Goal: Transaction & Acquisition: Purchase product/service

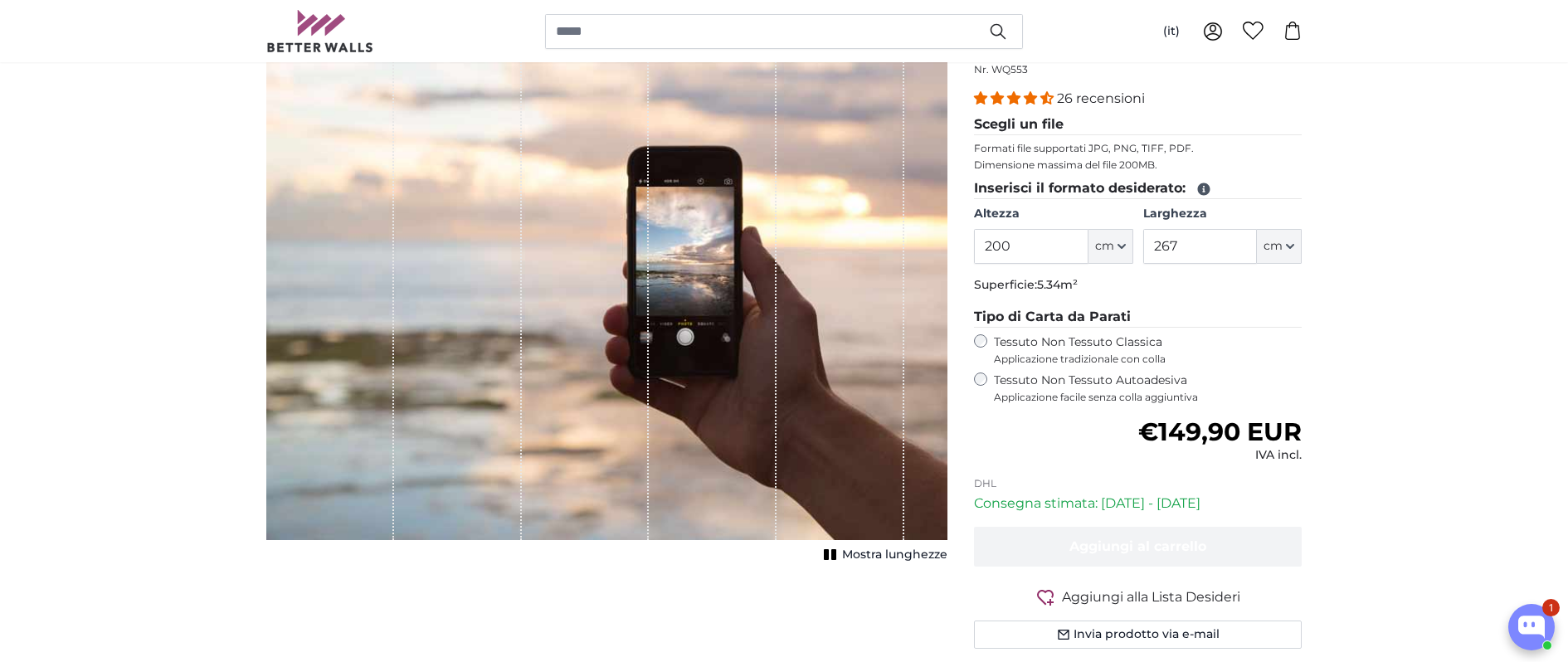
scroll to position [192, 0]
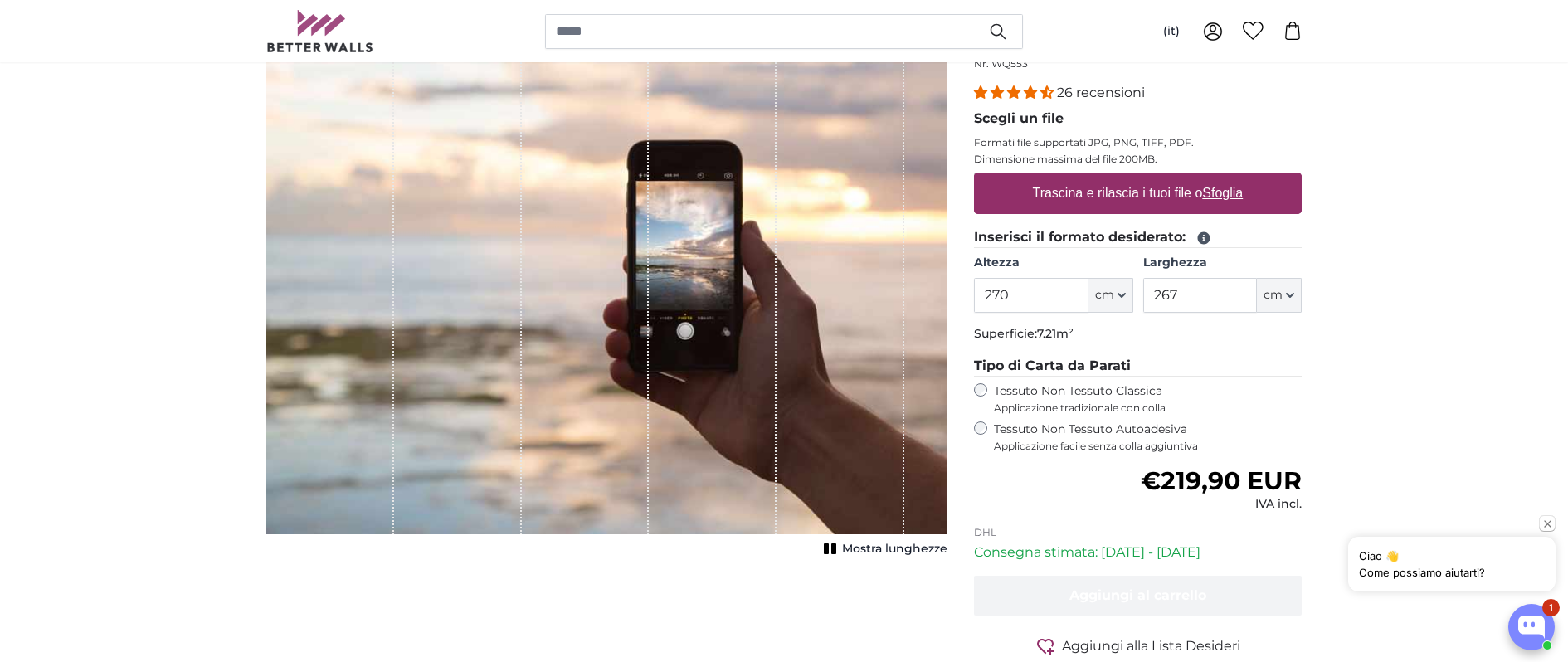
type input "270"
click at [1209, 300] on input "267" at bounding box center [1200, 295] width 114 height 35
drag, startPoint x: 1209, startPoint y: 296, endPoint x: 1120, endPoint y: 297, distance: 89.0
click at [1120, 297] on div "Altezza 270 ft cm Centimeter (cm) Inches (inch) Feet (ft. in.) [GEOGRAPHIC_DATA…" at bounding box center [1137, 282] width 328 height 58
type input "330"
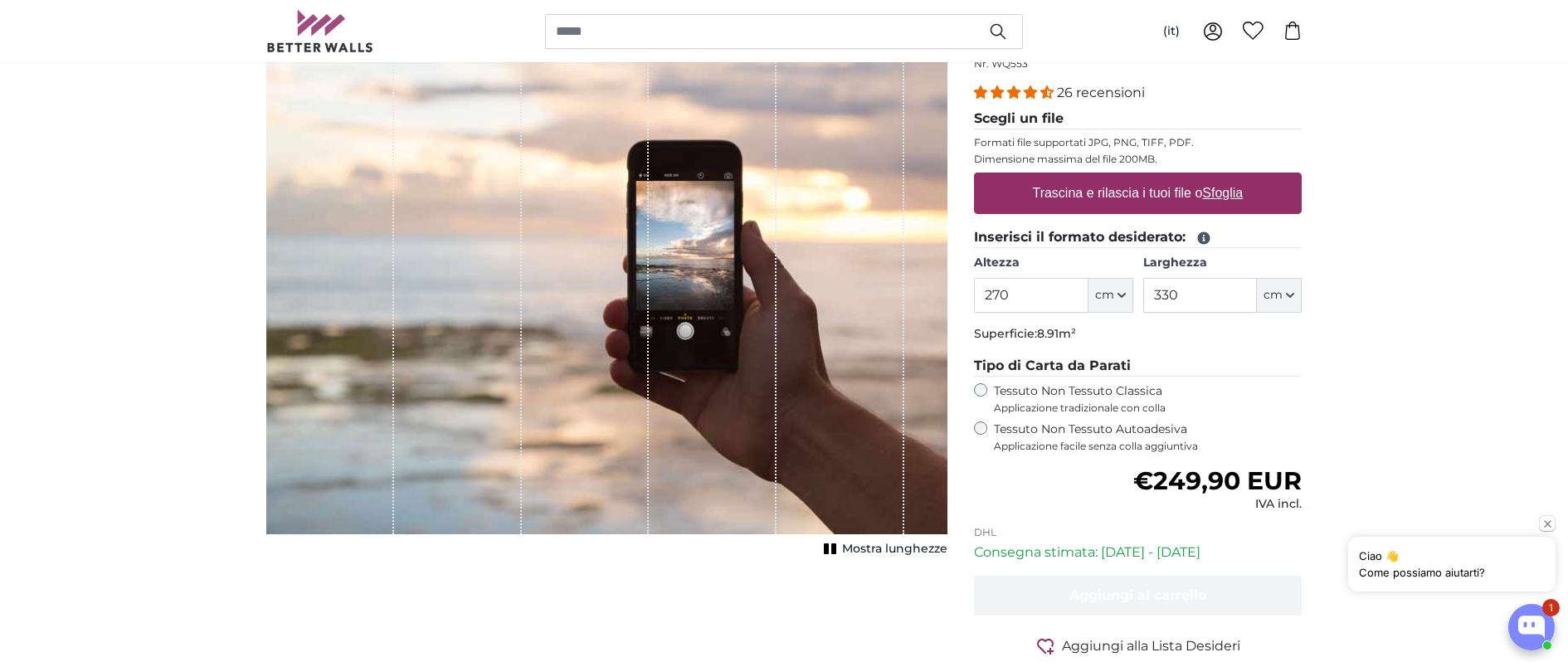
click at [1224, 413] on span "Applicazione tradizionale con colla" at bounding box center [1148, 408] width 308 height 14
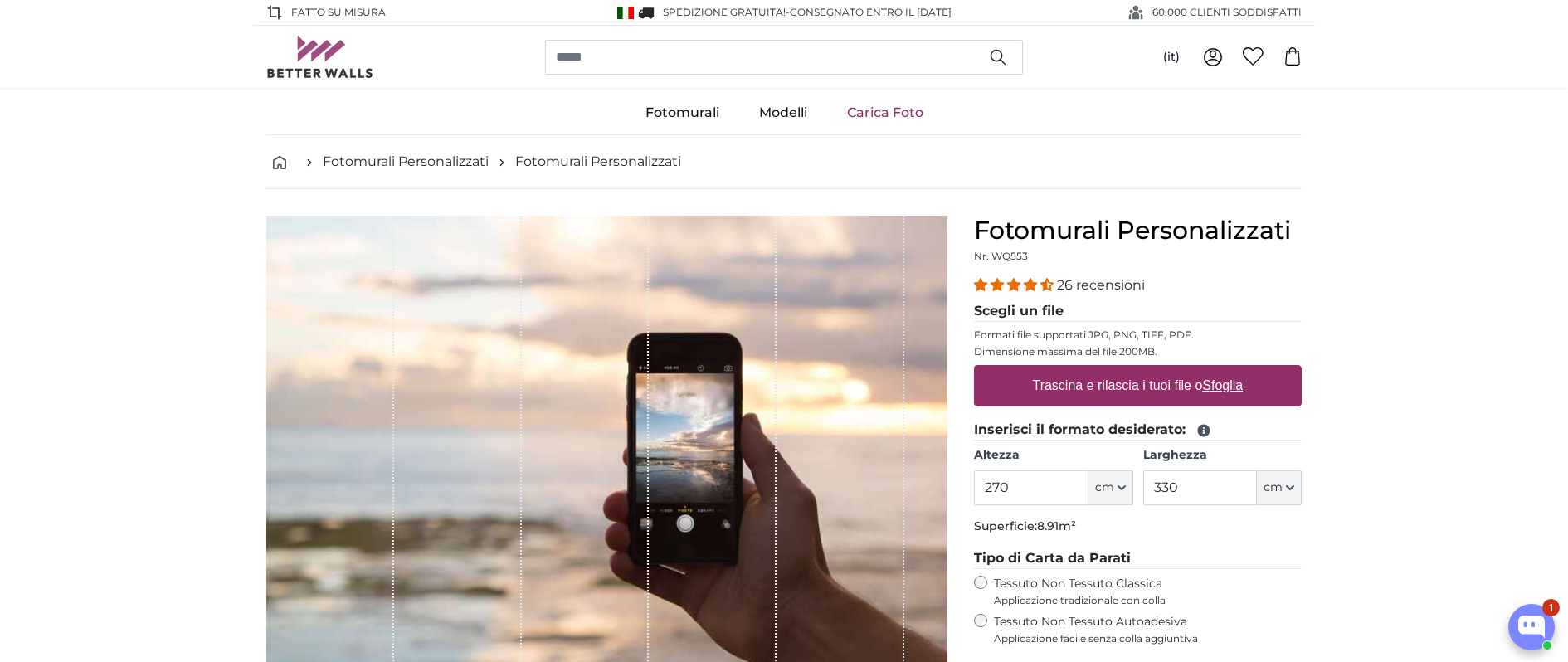
click at [1201, 383] on label "Trascina e rilascia i tuoi file o Sfoglia" at bounding box center [1138, 385] width 224 height 33
click at [1201, 370] on input "Trascina e rilascia i tuoi file o Sfoglia" at bounding box center [1137, 367] width 328 height 5
type input "**********"
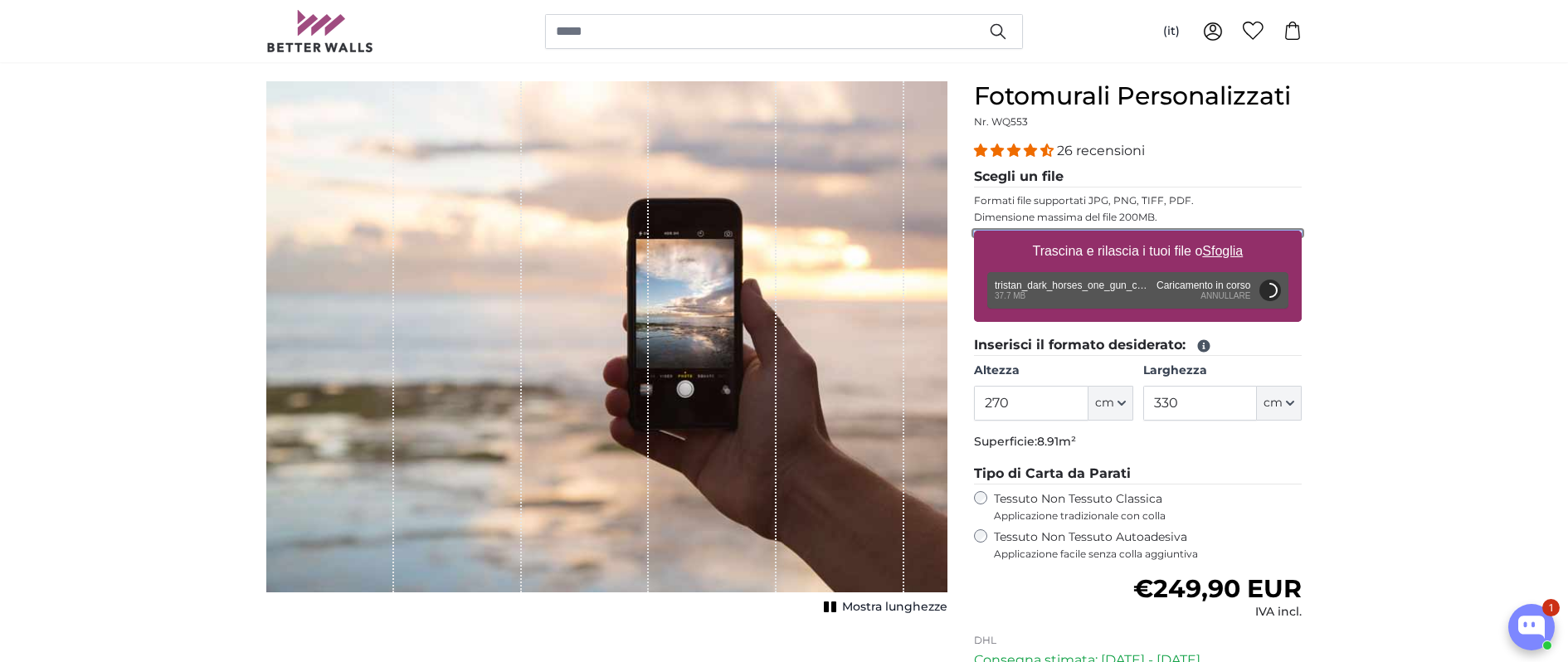
scroll to position [142, 0]
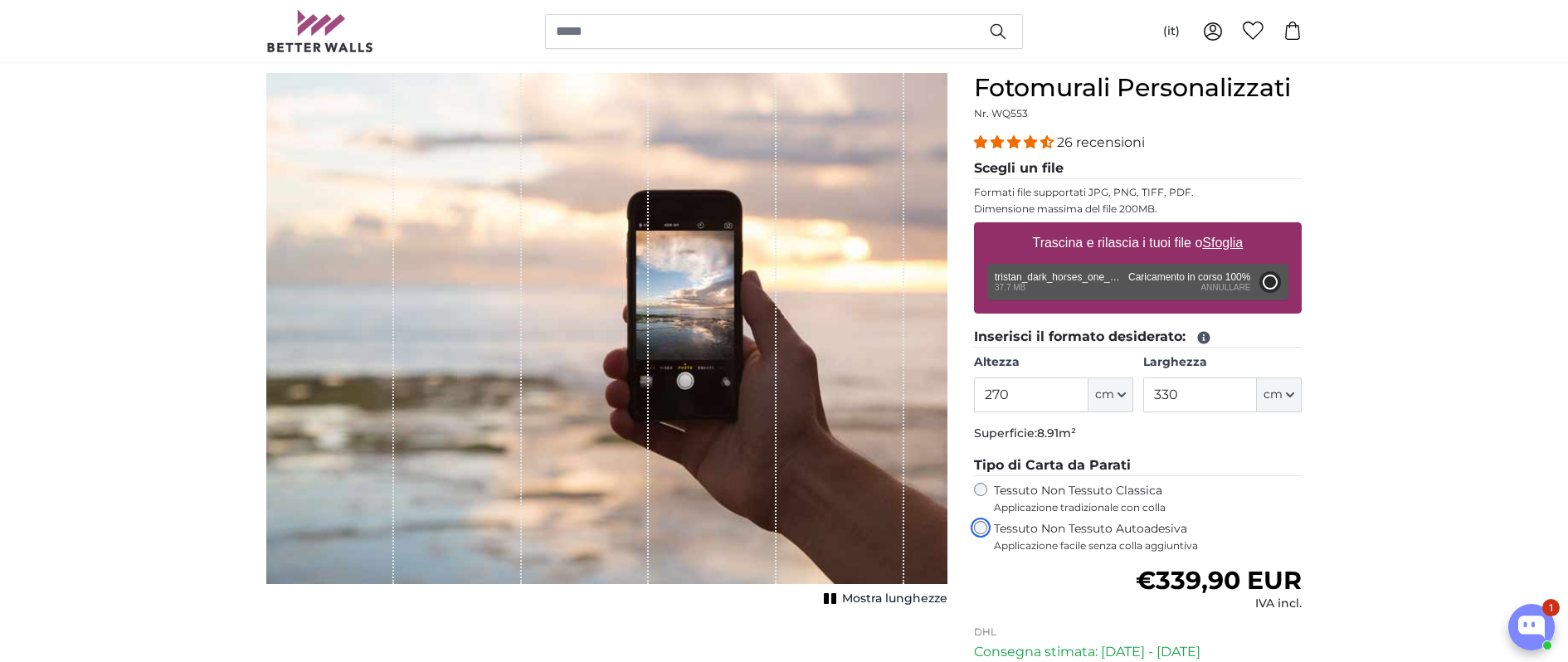
type input "200"
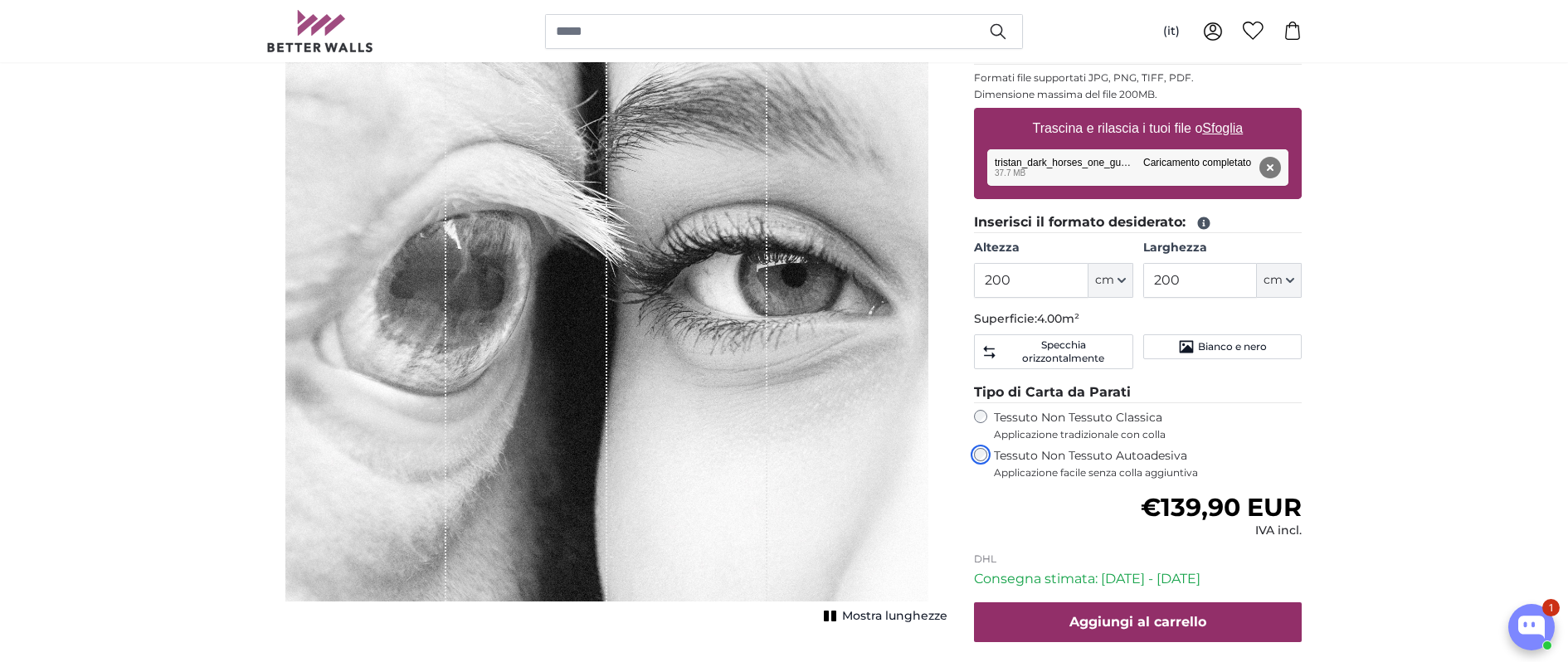
scroll to position [293, 0]
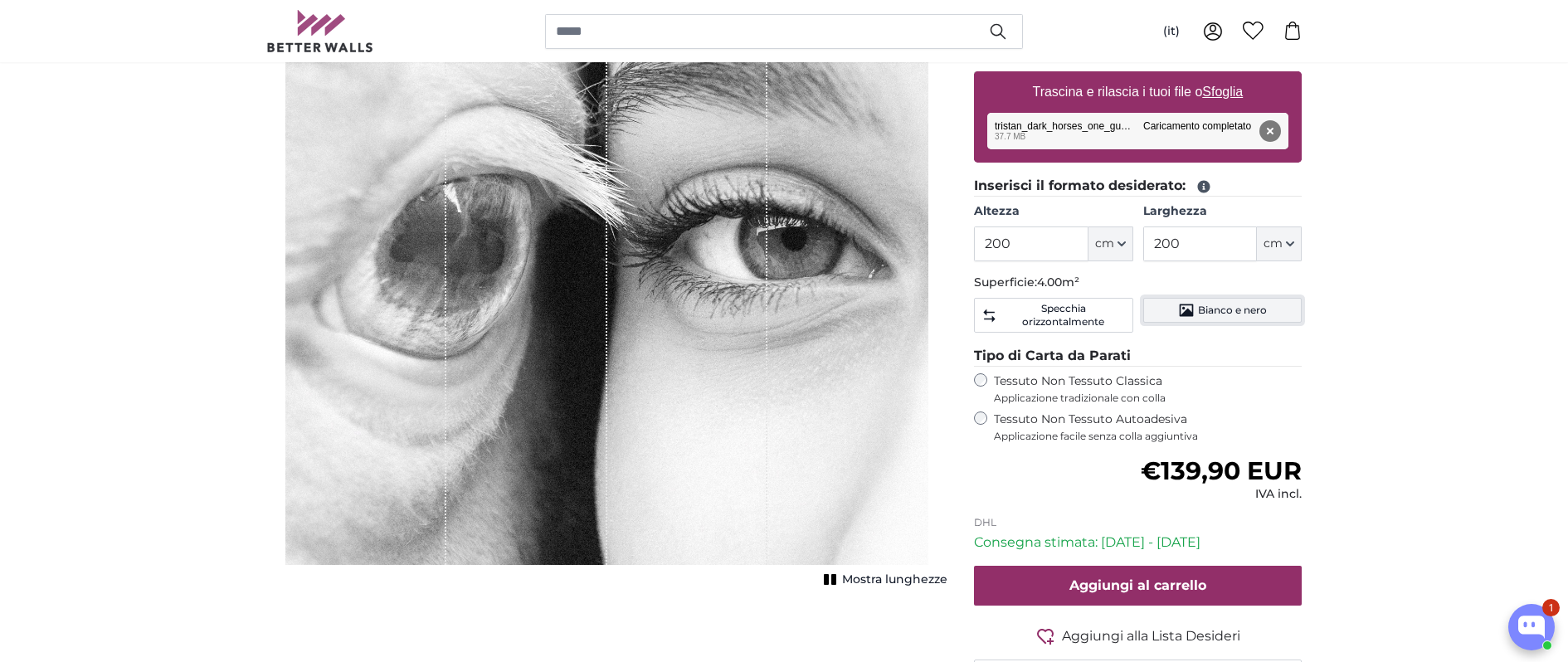
click at [1265, 313] on span "Bianco e nero" at bounding box center [1232, 310] width 69 height 14
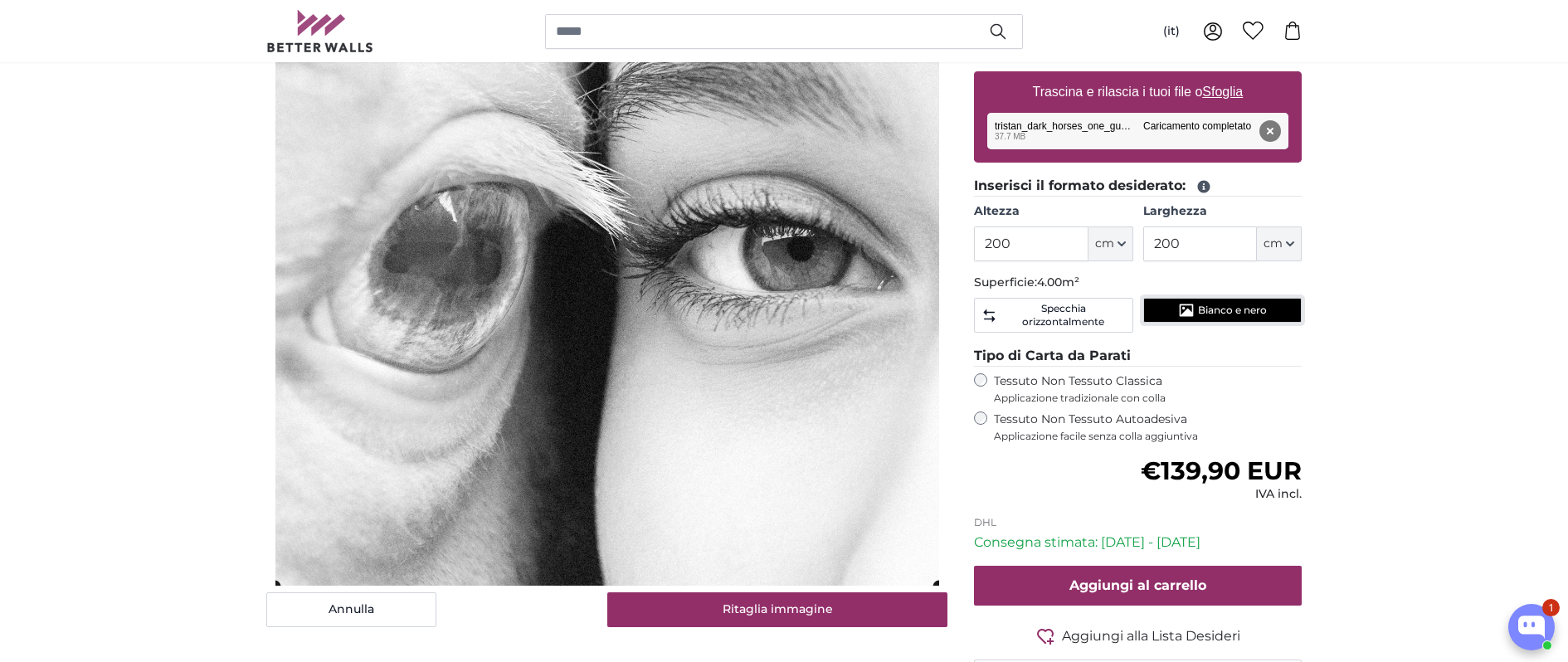
click at [1265, 313] on span "Bianco e nero" at bounding box center [1232, 310] width 69 height 14
click at [1046, 305] on span "Specchia orizzontalmente" at bounding box center [1063, 315] width 125 height 26
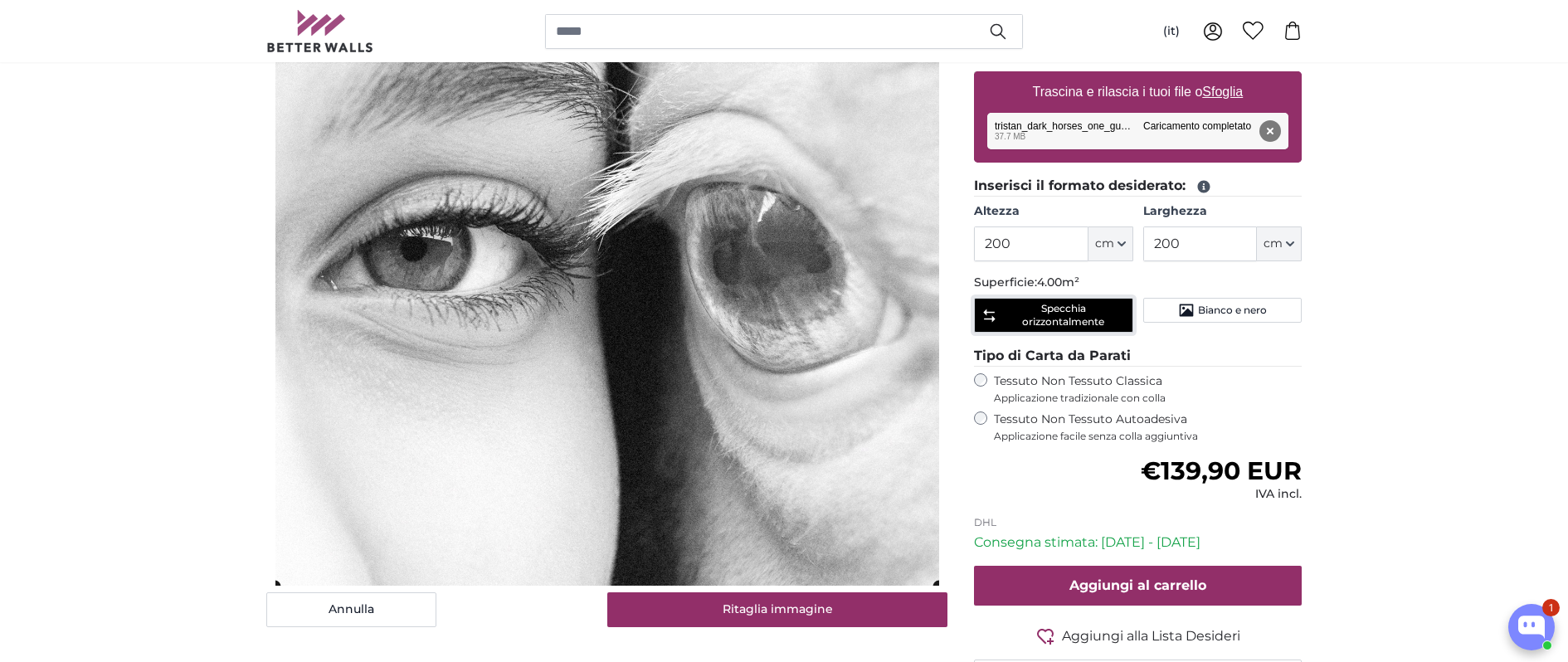
click at [1046, 305] on span "Specchia orizzontalmente" at bounding box center [1063, 315] width 125 height 26
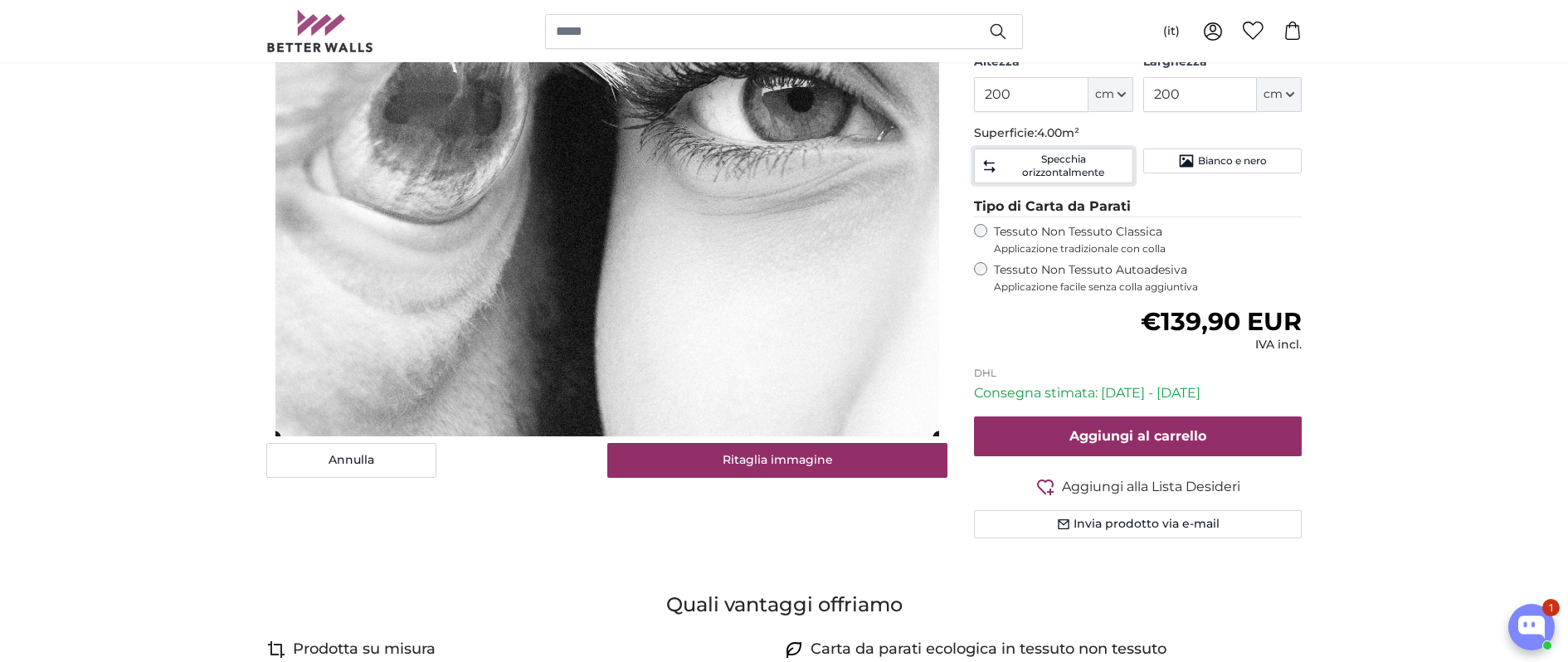
scroll to position [443, 0]
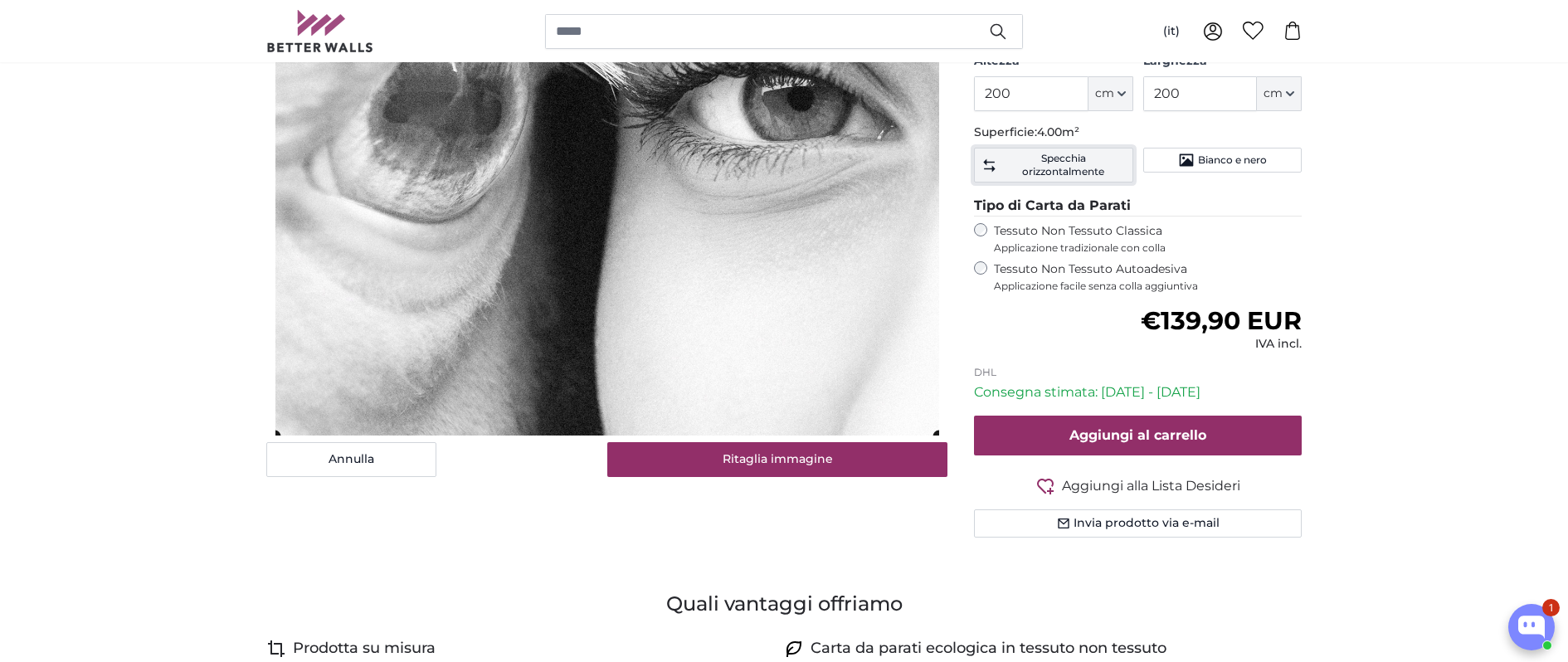
click at [1017, 166] on span "Specchia orizzontalmente" at bounding box center [1063, 165] width 125 height 26
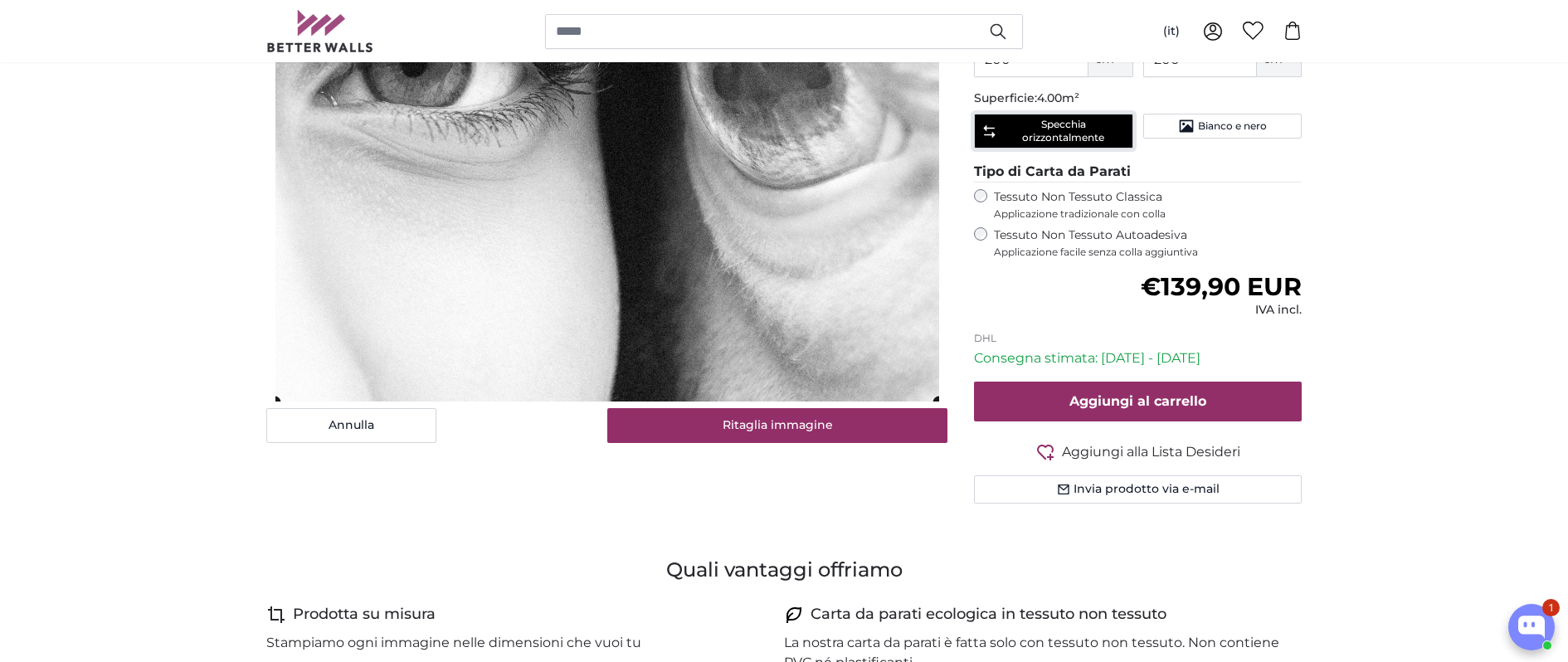
scroll to position [386, 0]
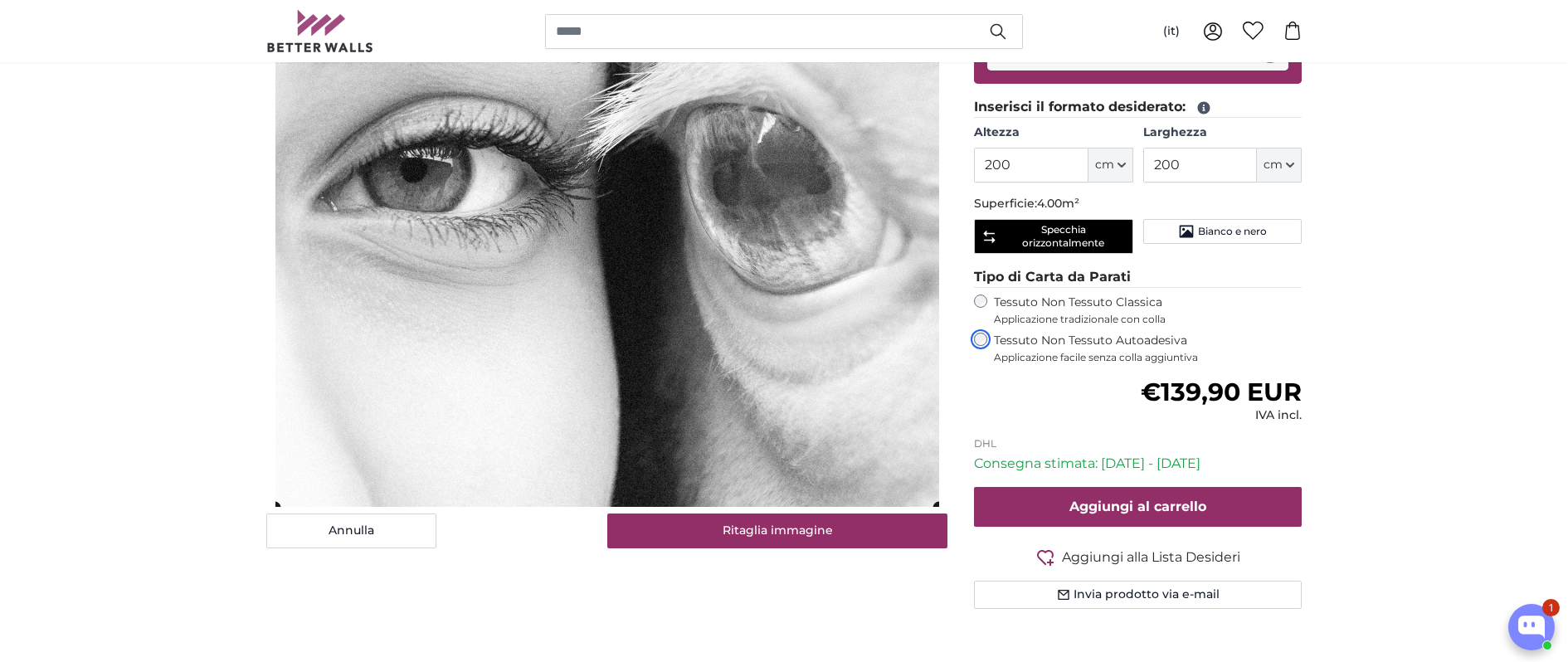
scroll to position [372, 0]
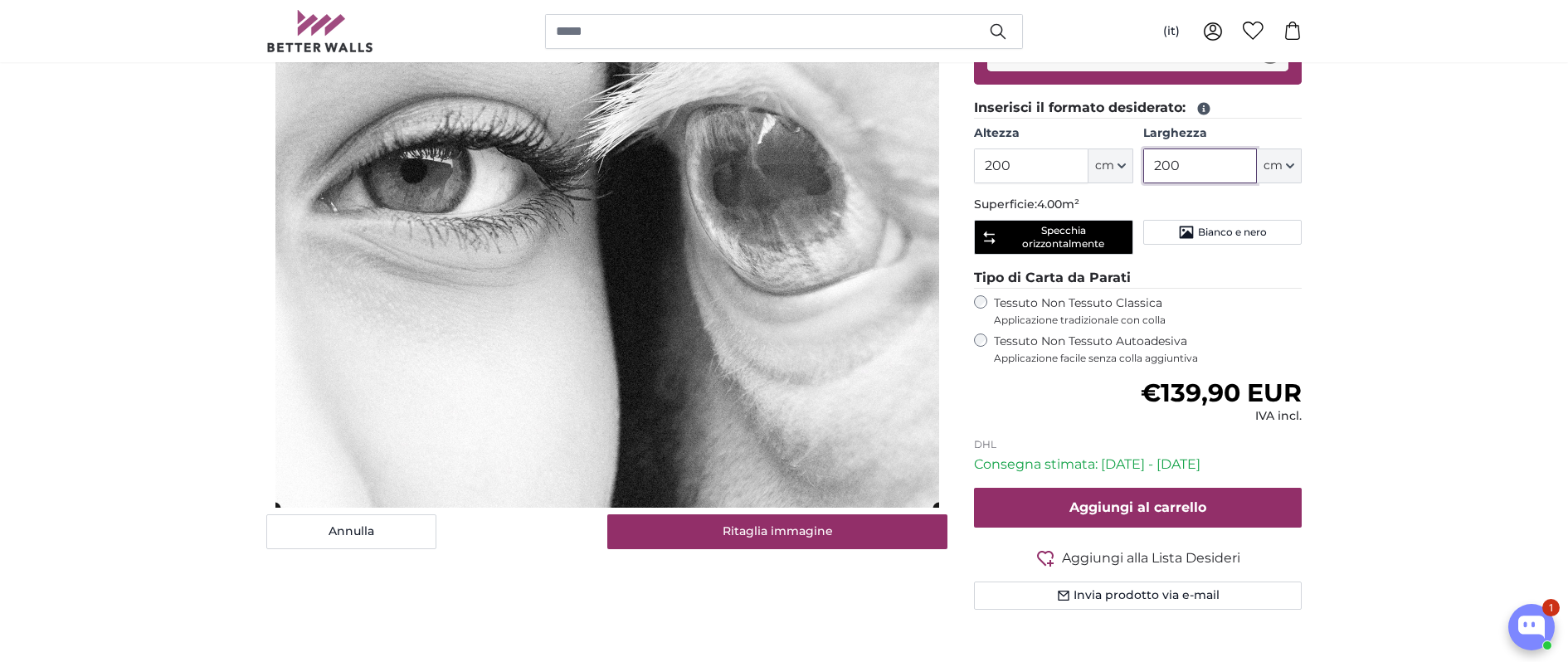
drag, startPoint x: 1195, startPoint y: 165, endPoint x: 1128, endPoint y: 164, distance: 67.0
click at [1128, 164] on div "Altezza 200 ft cm Centimeter (cm) Inches (inch) Feet (ft. in.) [GEOGRAPHIC_DATA…" at bounding box center [1137, 154] width 328 height 58
type input "330"
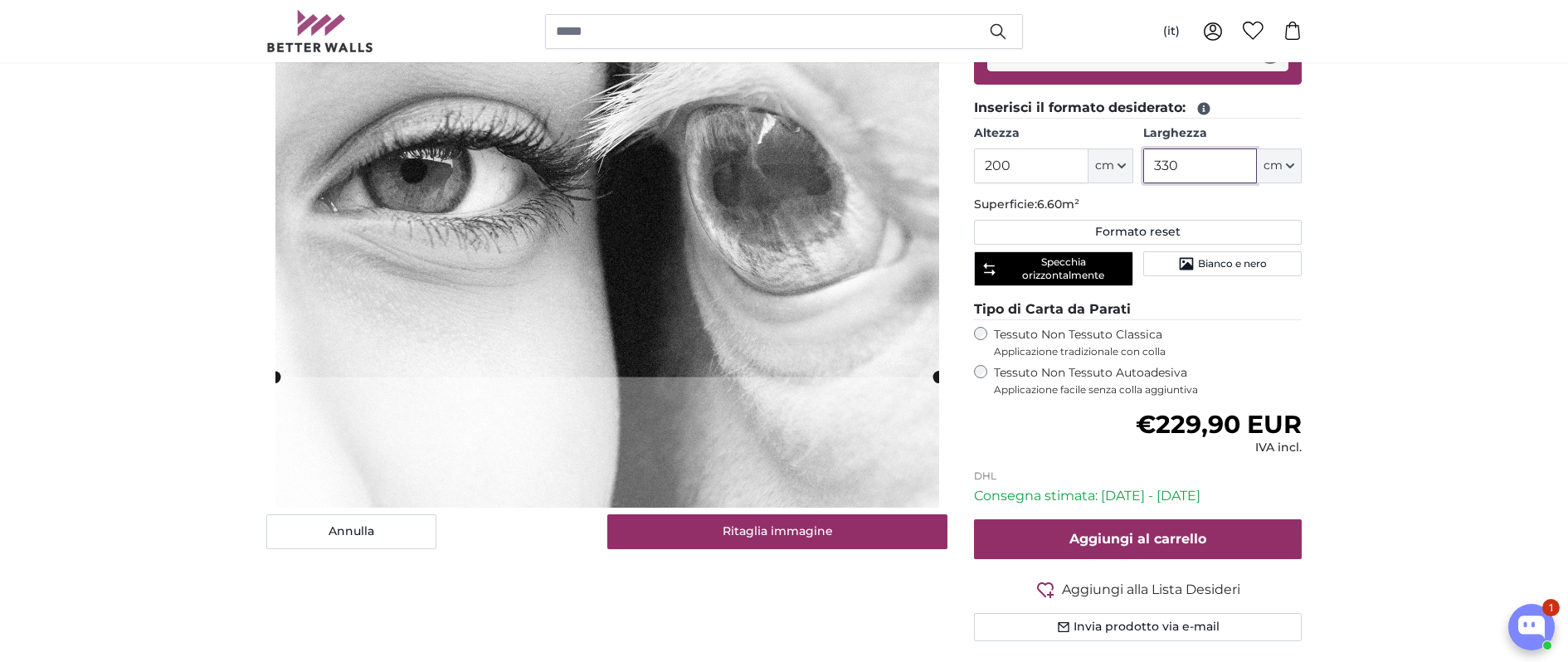
type input "330"
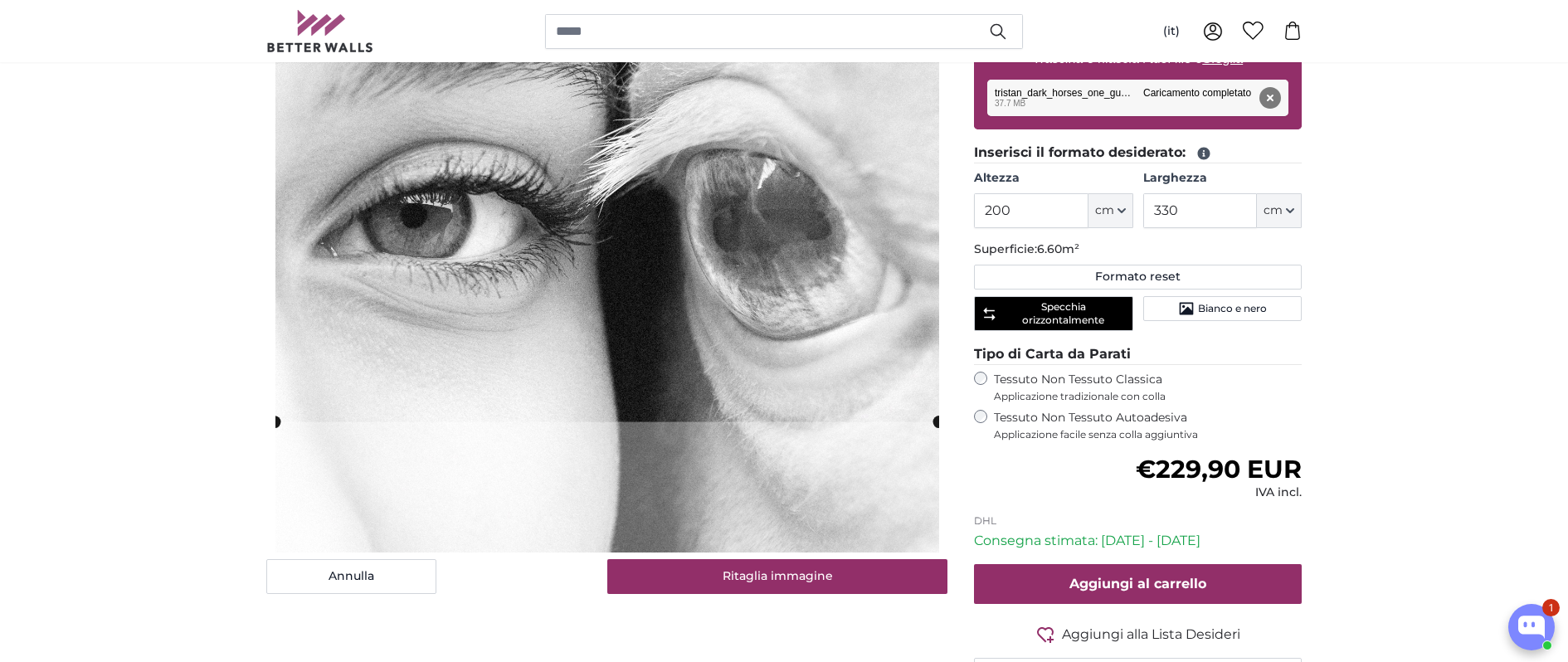
scroll to position [324, 0]
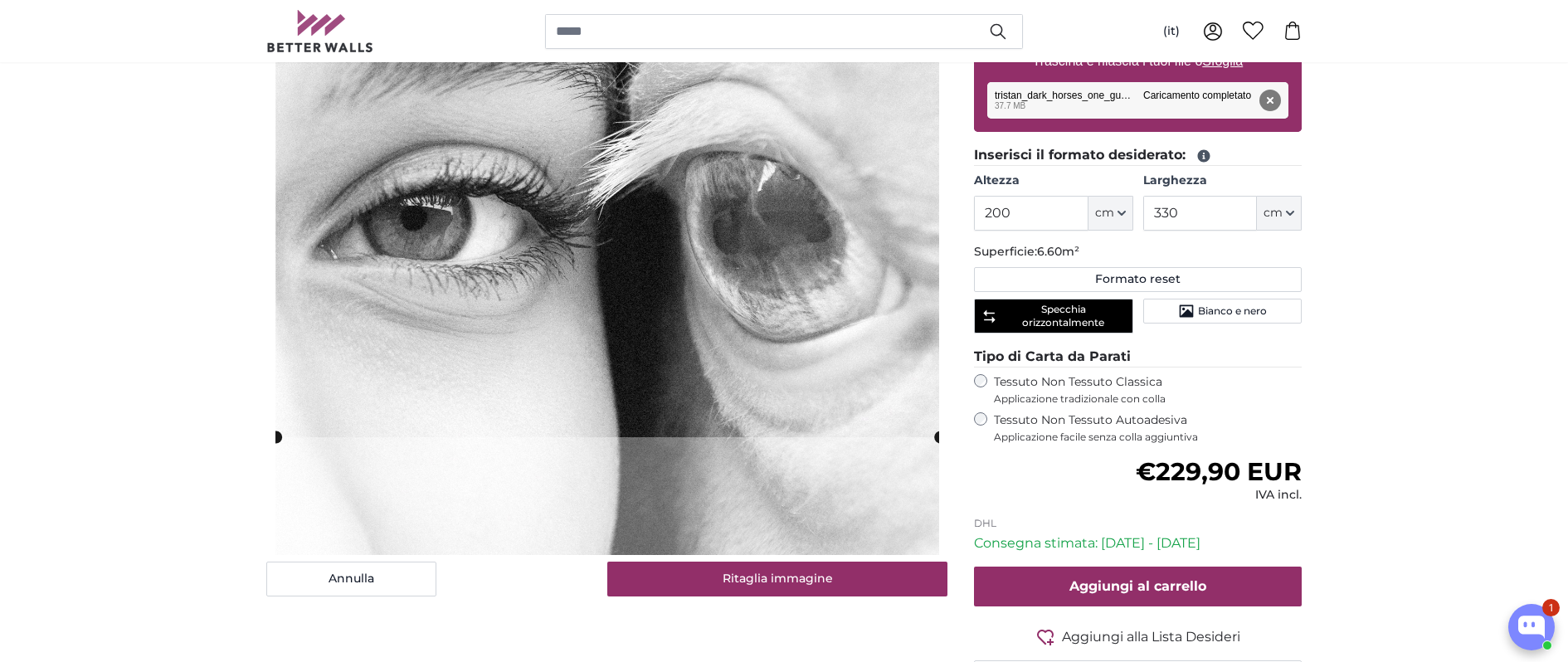
click at [624, 383] on cropper-handle at bounding box center [607, 236] width 663 height 402
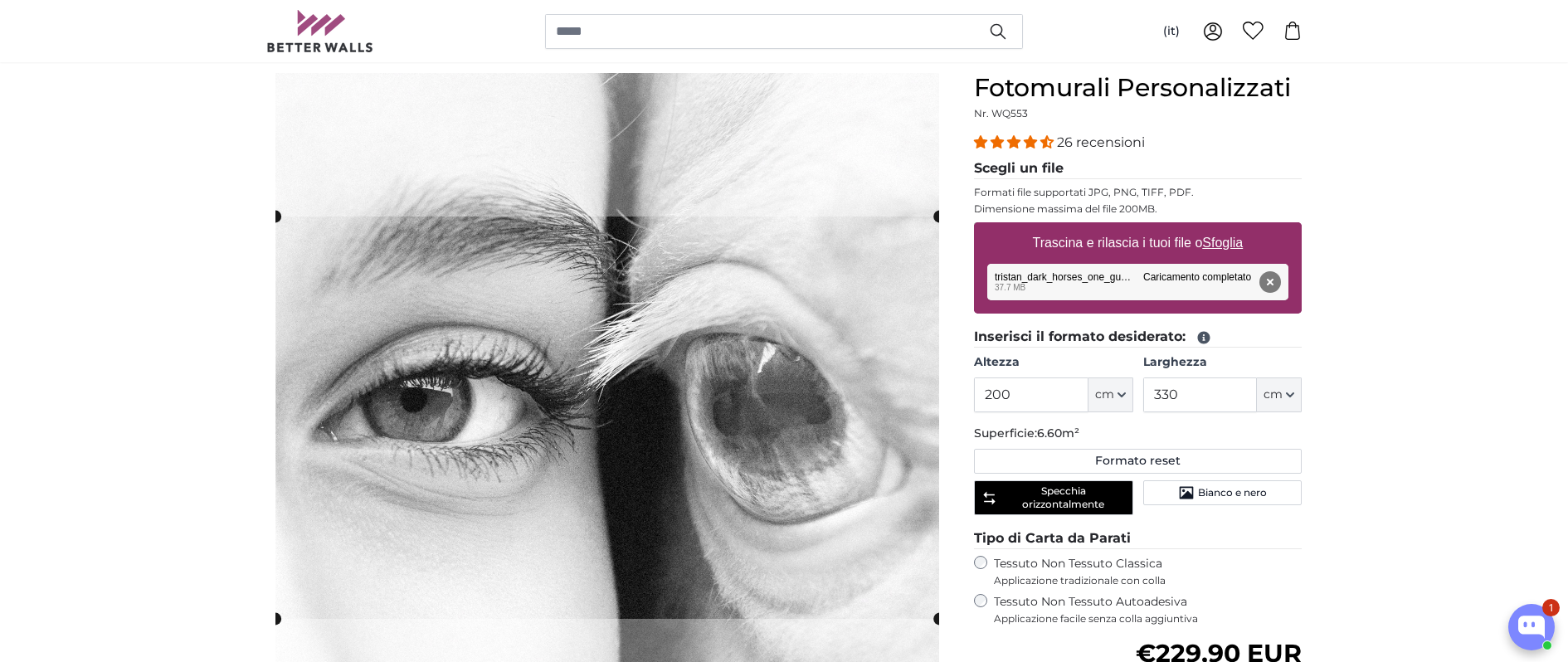
scroll to position [142, 0]
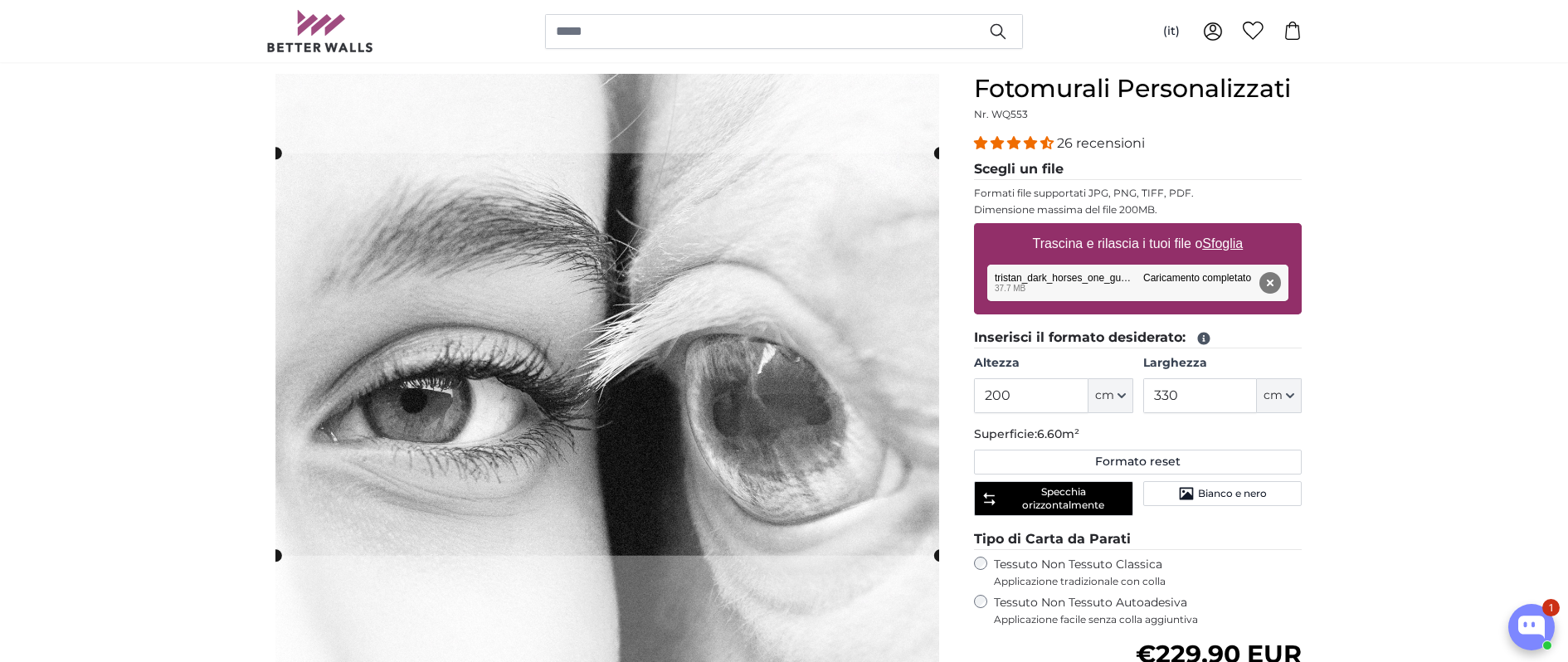
click at [640, 200] on cropper-handle at bounding box center [607, 354] width 663 height 402
drag, startPoint x: 1018, startPoint y: 393, endPoint x: 994, endPoint y: 391, distance: 24.1
click at [994, 391] on input "200" at bounding box center [1030, 395] width 114 height 35
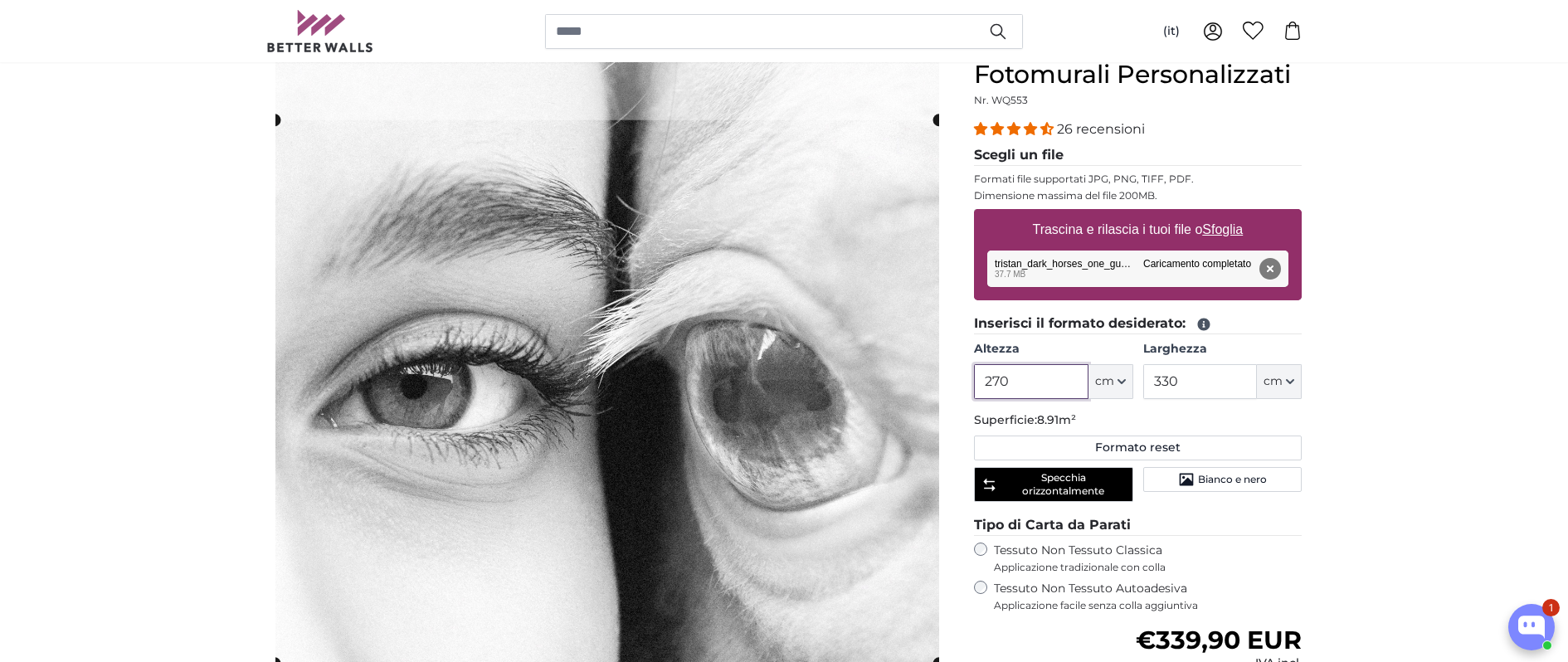
scroll to position [31, 0]
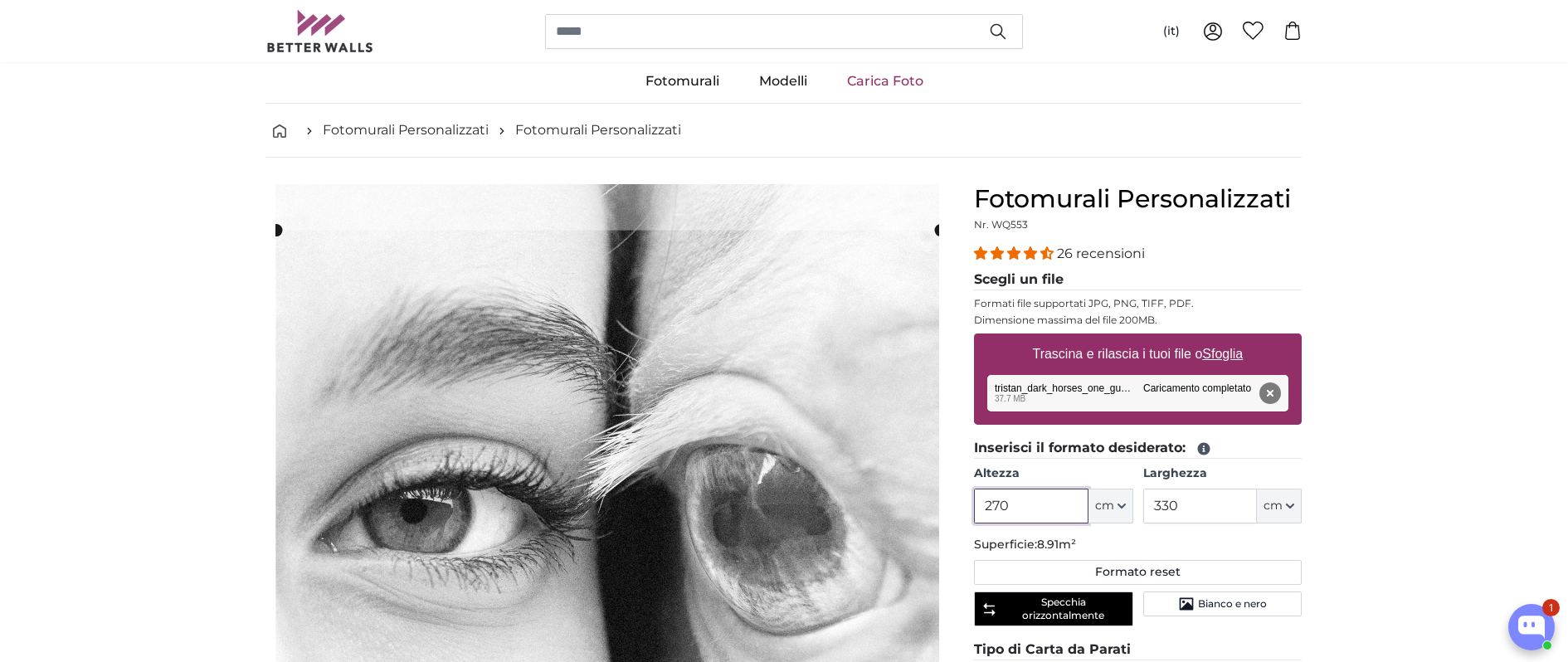
click at [624, 374] on cropper-handle at bounding box center [607, 502] width 663 height 543
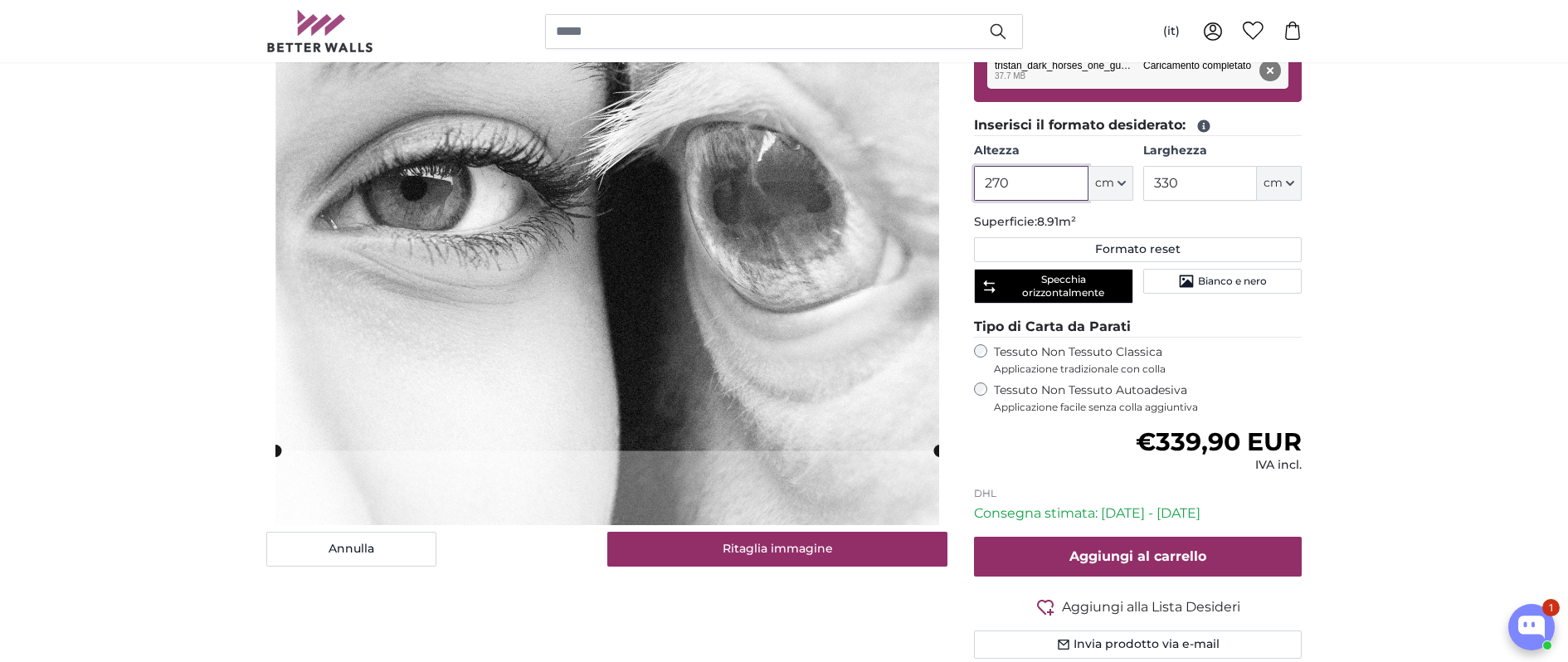
scroll to position [393, 0]
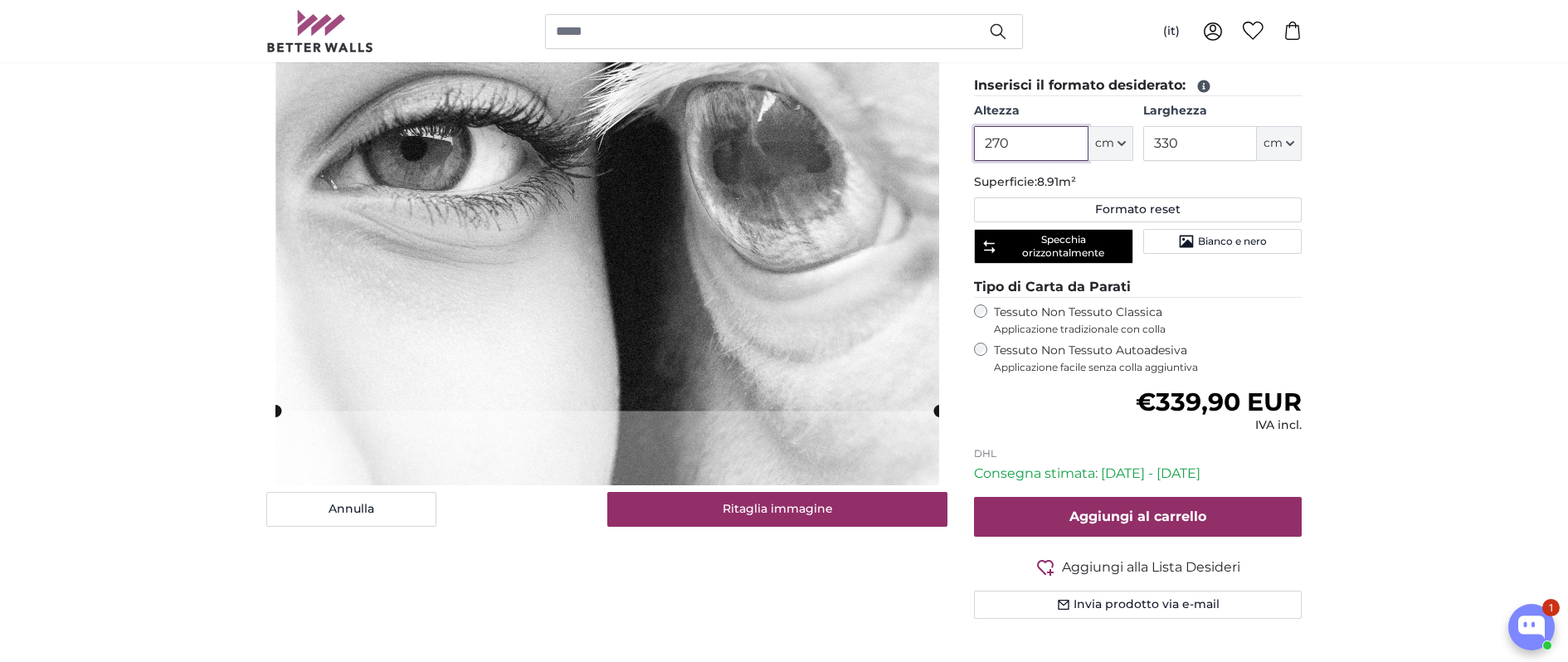
type input "270"
